Goal: Information Seeking & Learning: Learn about a topic

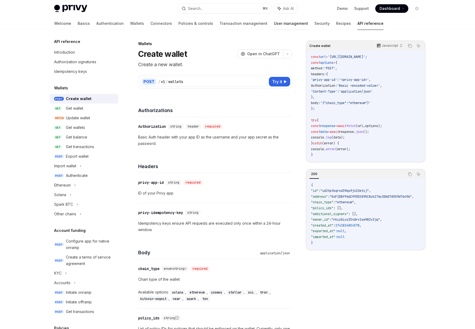
click at [274, 26] on link "User management" at bounding box center [291, 23] width 34 height 13
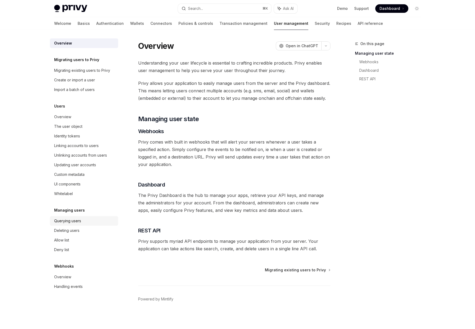
click at [61, 221] on div "Querying users" at bounding box center [67, 221] width 27 height 6
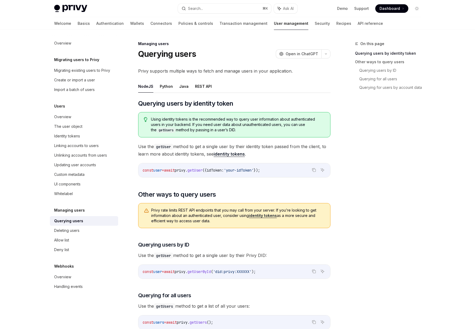
drag, startPoint x: 218, startPoint y: 224, endPoint x: 146, endPoint y: 206, distance: 74.2
click at [146, 206] on div "Privy rate limits REST API endpoints that you may call from your server. If you…" at bounding box center [234, 215] width 192 height 25
click at [161, 212] on span "Privy rate limits REST API endpoints that you may call from your server. If you…" at bounding box center [238, 215] width 174 height 16
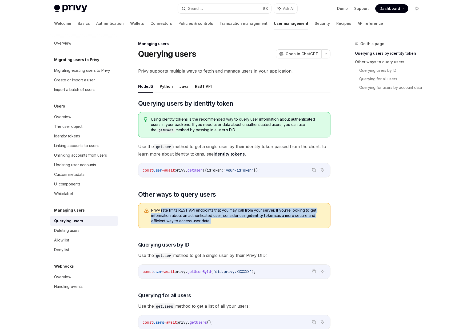
drag, startPoint x: 161, startPoint y: 212, endPoint x: 237, endPoint y: 224, distance: 76.7
click at [237, 224] on div "Privy rate limits REST API endpoints that you may call from your server. If you…" at bounding box center [234, 215] width 192 height 25
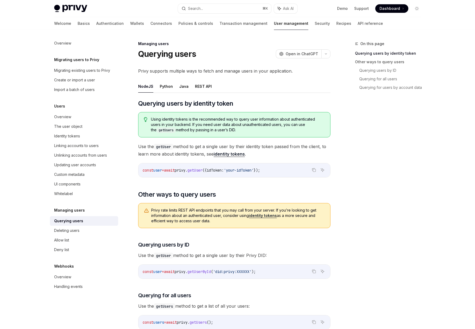
click at [243, 226] on div "Privy rate limits REST API endpoints that you may call from your server. If you…" at bounding box center [234, 215] width 192 height 25
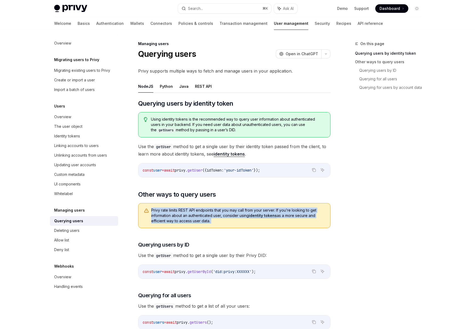
drag, startPoint x: 243, startPoint y: 226, endPoint x: 150, endPoint y: 201, distance: 96.5
click at [150, 201] on div "​ Querying users by identity token Using identity tokens is the recommended way…" at bounding box center [234, 319] width 192 height 441
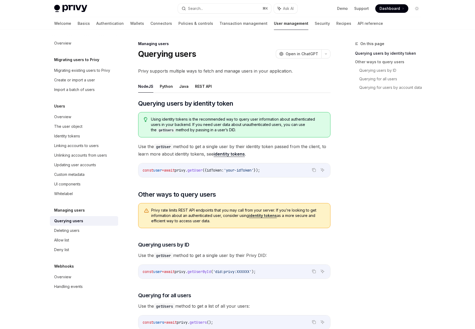
click at [151, 206] on div "Privy rate limits REST API endpoints that you may call from your server. If you…" at bounding box center [234, 215] width 192 height 25
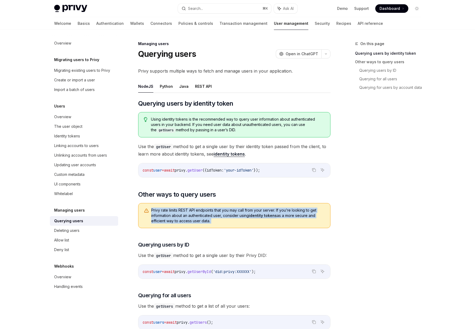
drag, startPoint x: 151, startPoint y: 206, endPoint x: 233, endPoint y: 222, distance: 83.4
click at [233, 222] on div "Privy rate limits REST API endpoints that you may call from your server. If you…" at bounding box center [234, 215] width 192 height 25
click at [233, 222] on span "Privy rate limits REST API endpoints that you may call from your server. If you…" at bounding box center [238, 215] width 174 height 16
drag, startPoint x: 233, startPoint y: 222, endPoint x: 193, endPoint y: 206, distance: 43.6
click at [193, 206] on div "Privy rate limits REST API endpoints that you may call from your server. If you…" at bounding box center [234, 215] width 192 height 25
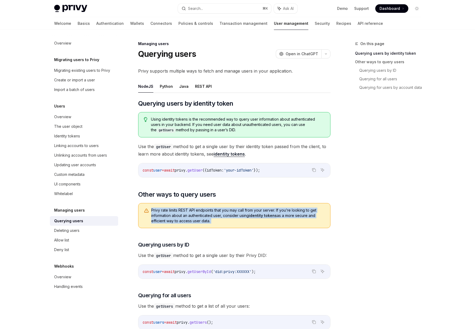
click at [193, 206] on div "Privy rate limits REST API endpoints that you may call from your server. If you…" at bounding box center [234, 215] width 192 height 25
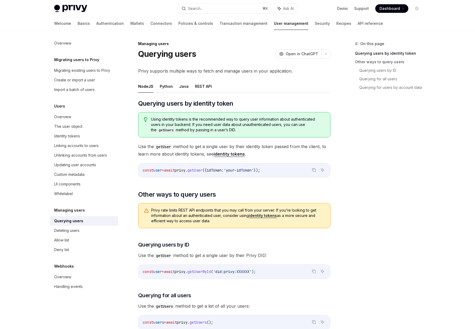
drag, startPoint x: 274, startPoint y: 130, endPoint x: 149, endPoint y: 116, distance: 126.1
click at [149, 116] on div "Using identity tokens is the recommended way to query user information about au…" at bounding box center [234, 124] width 192 height 25
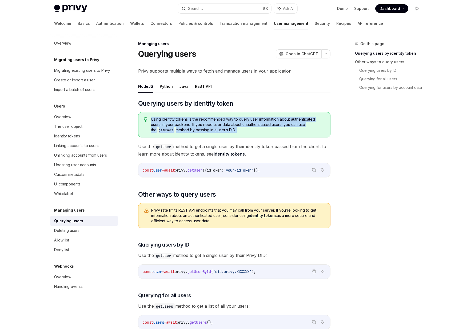
drag, startPoint x: 149, startPoint y: 116, endPoint x: 271, endPoint y: 132, distance: 122.6
click at [271, 132] on div "Using identity tokens is the recommended way to query user information about au…" at bounding box center [234, 124] width 192 height 25
click at [271, 132] on span "Using identity tokens is the recommended way to query user information about au…" at bounding box center [238, 124] width 174 height 16
drag, startPoint x: 271, startPoint y: 132, endPoint x: 139, endPoint y: 111, distance: 133.6
click at [139, 111] on div "​ Querying users by identity token Using identity tokens is the recommended way…" at bounding box center [234, 319] width 192 height 441
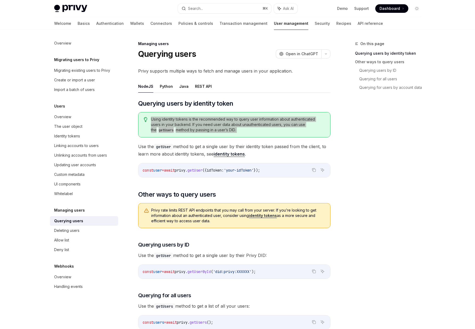
type textarea "*"
